Goal: Task Accomplishment & Management: Manage account settings

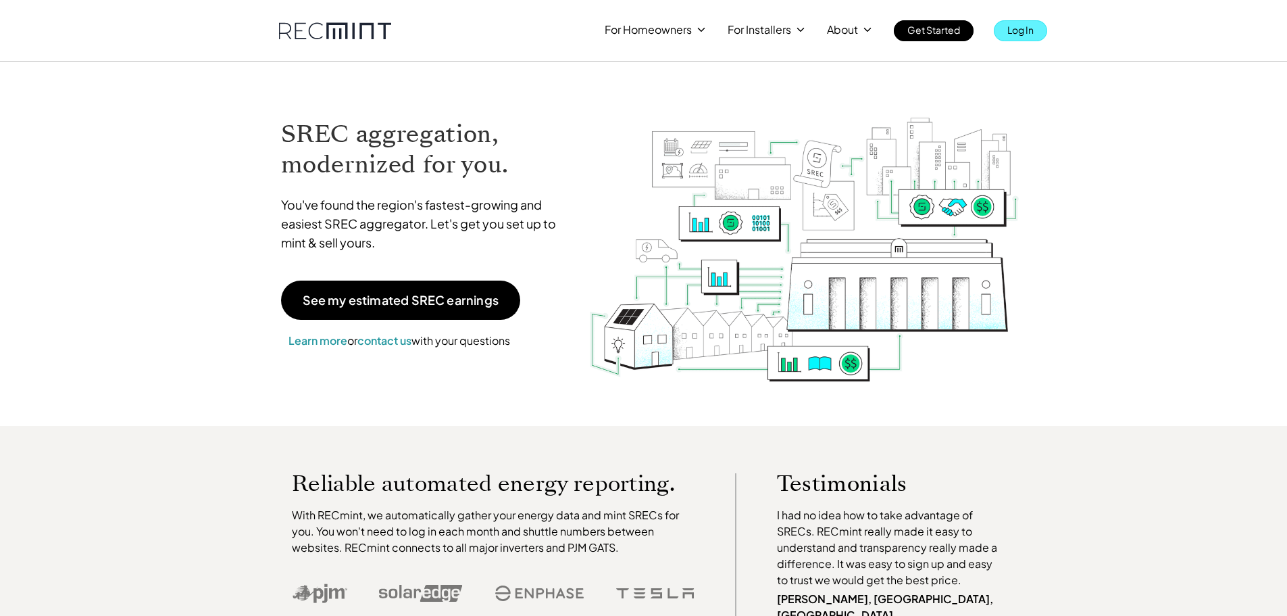
click at [1022, 35] on p "Log In" at bounding box center [1020, 29] width 26 height 19
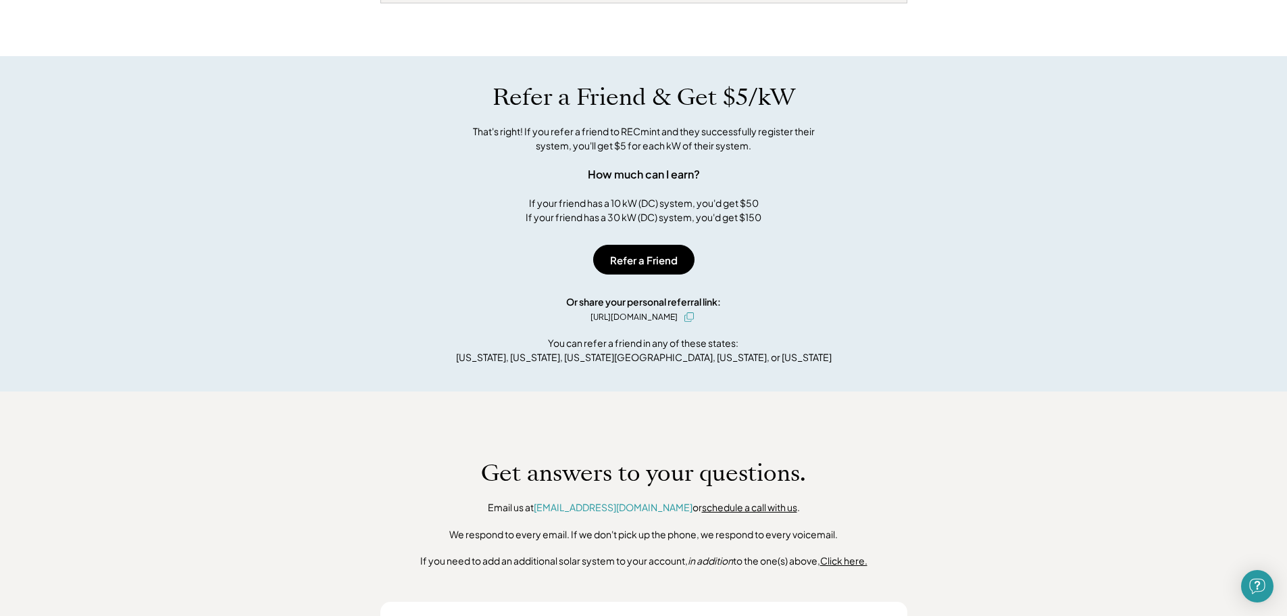
scroll to position [743, 0]
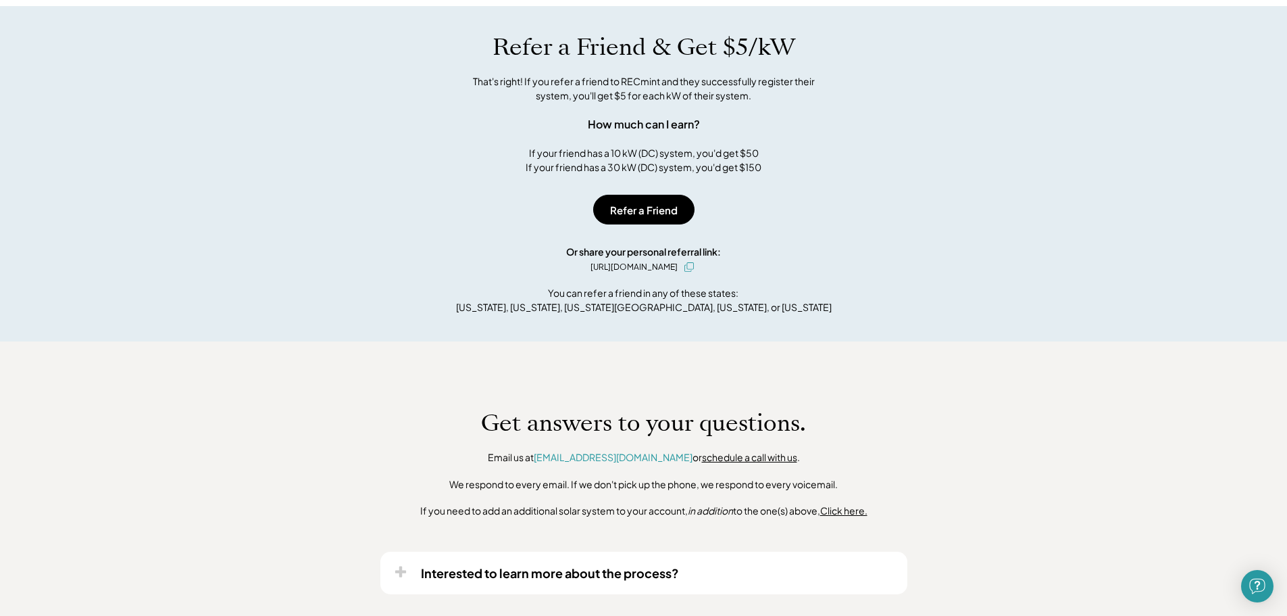
click at [782, 615] on div "Get answers to your questions. Email us at [EMAIL_ADDRESS][DOMAIN_NAME] or sche…" at bounding box center [643, 501] width 1287 height 320
